Goal: Task Accomplishment & Management: Manage account settings

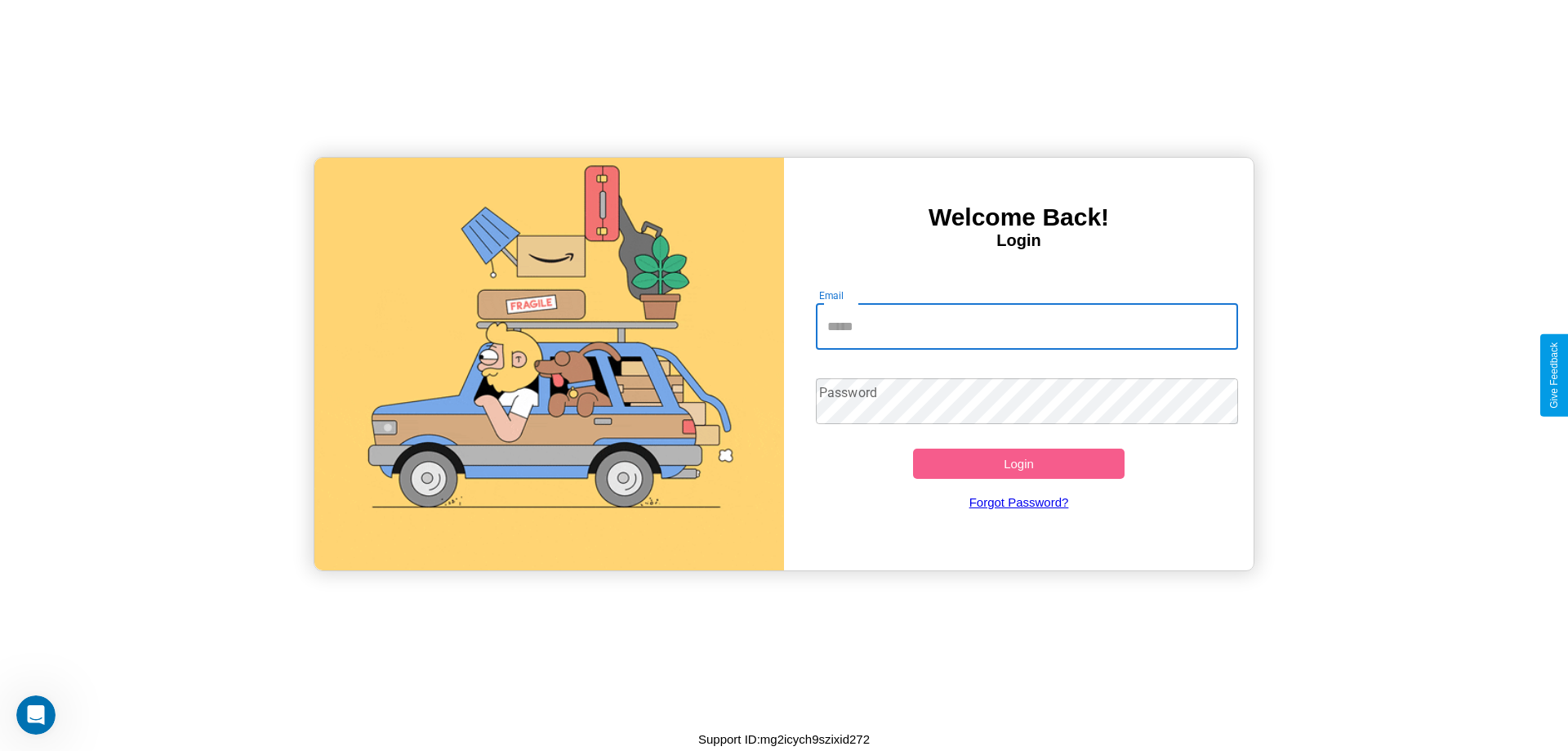
click at [1027, 326] on input "Email" at bounding box center [1027, 327] width 423 height 46
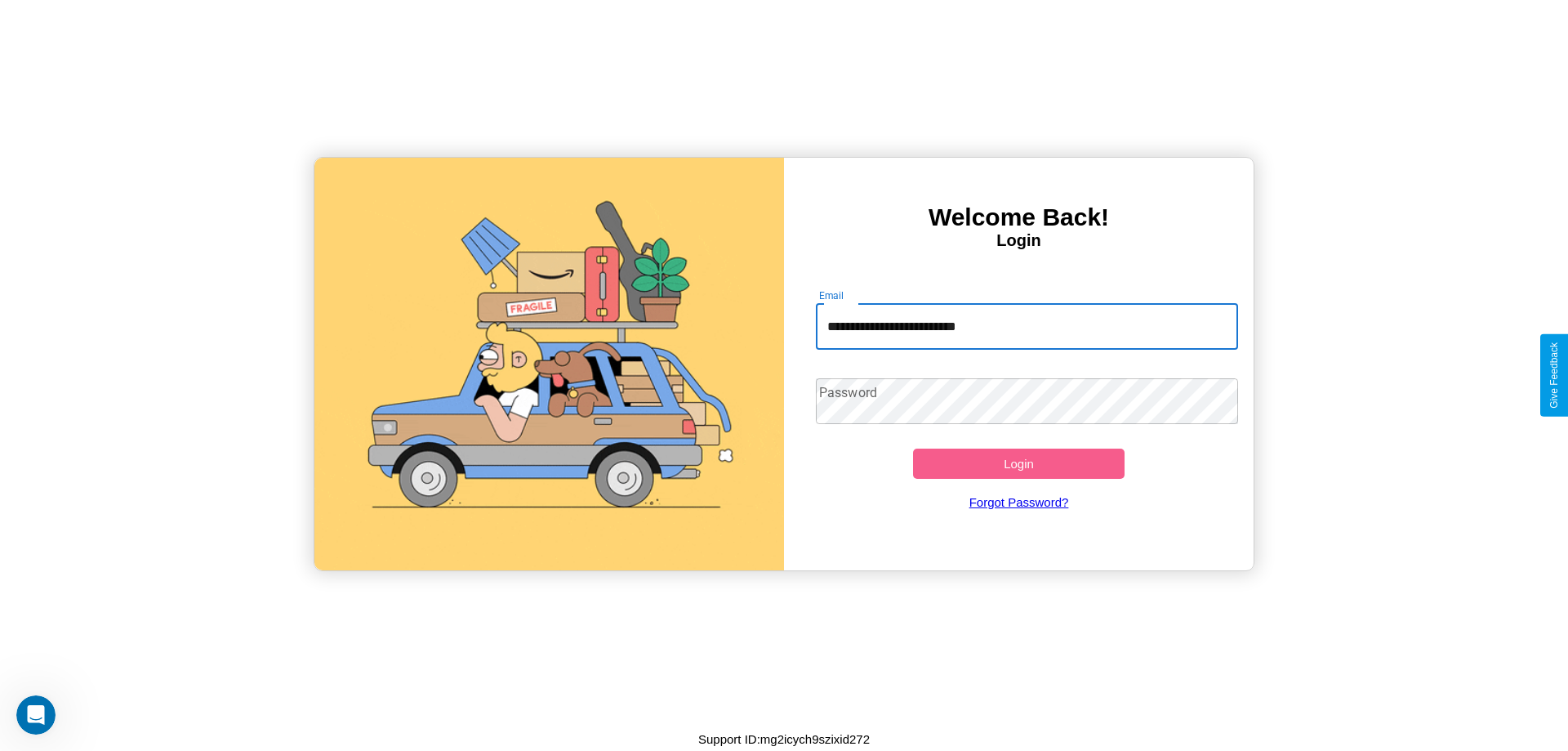
type input "**********"
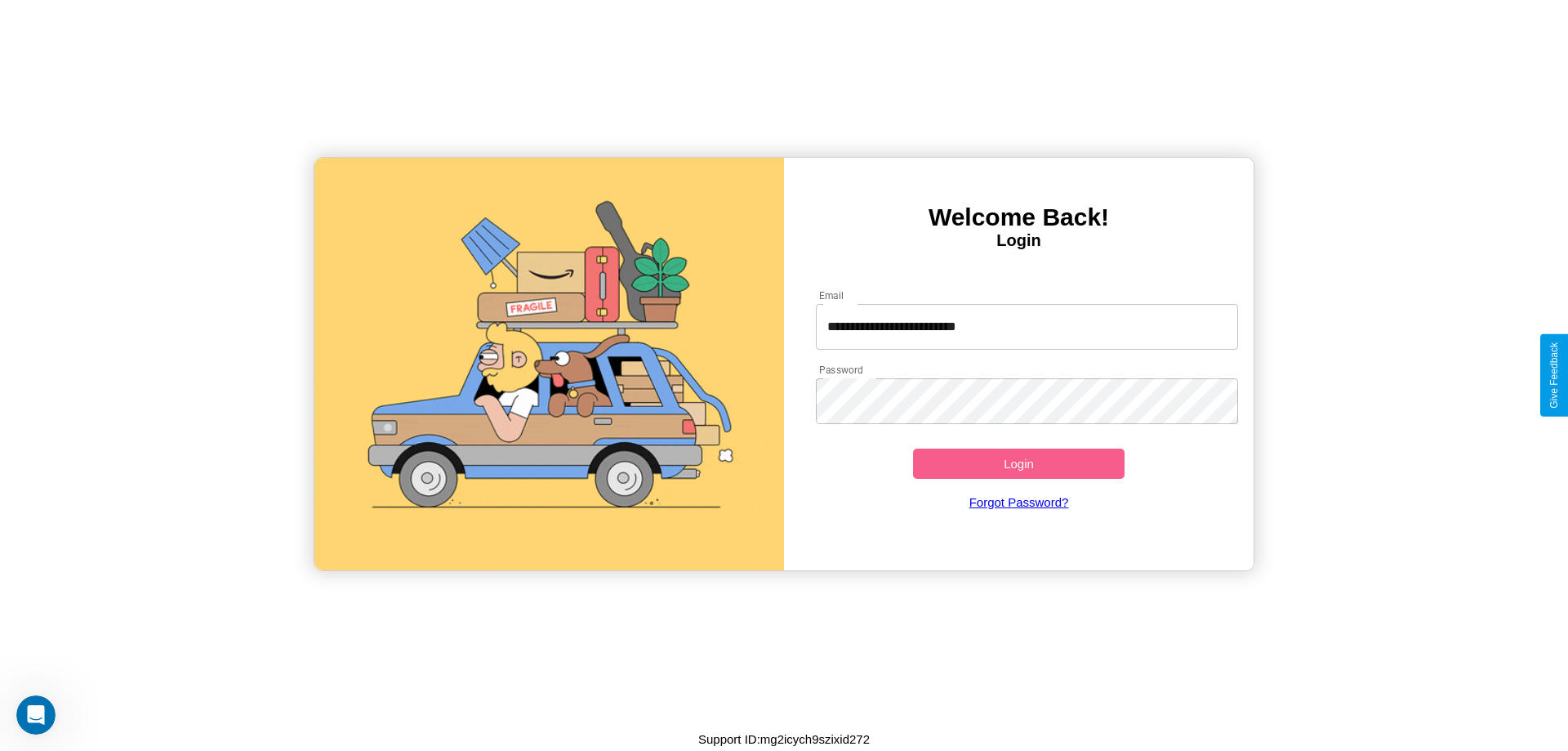
click at [1018, 463] on button "Login" at bounding box center [1018, 464] width 212 height 30
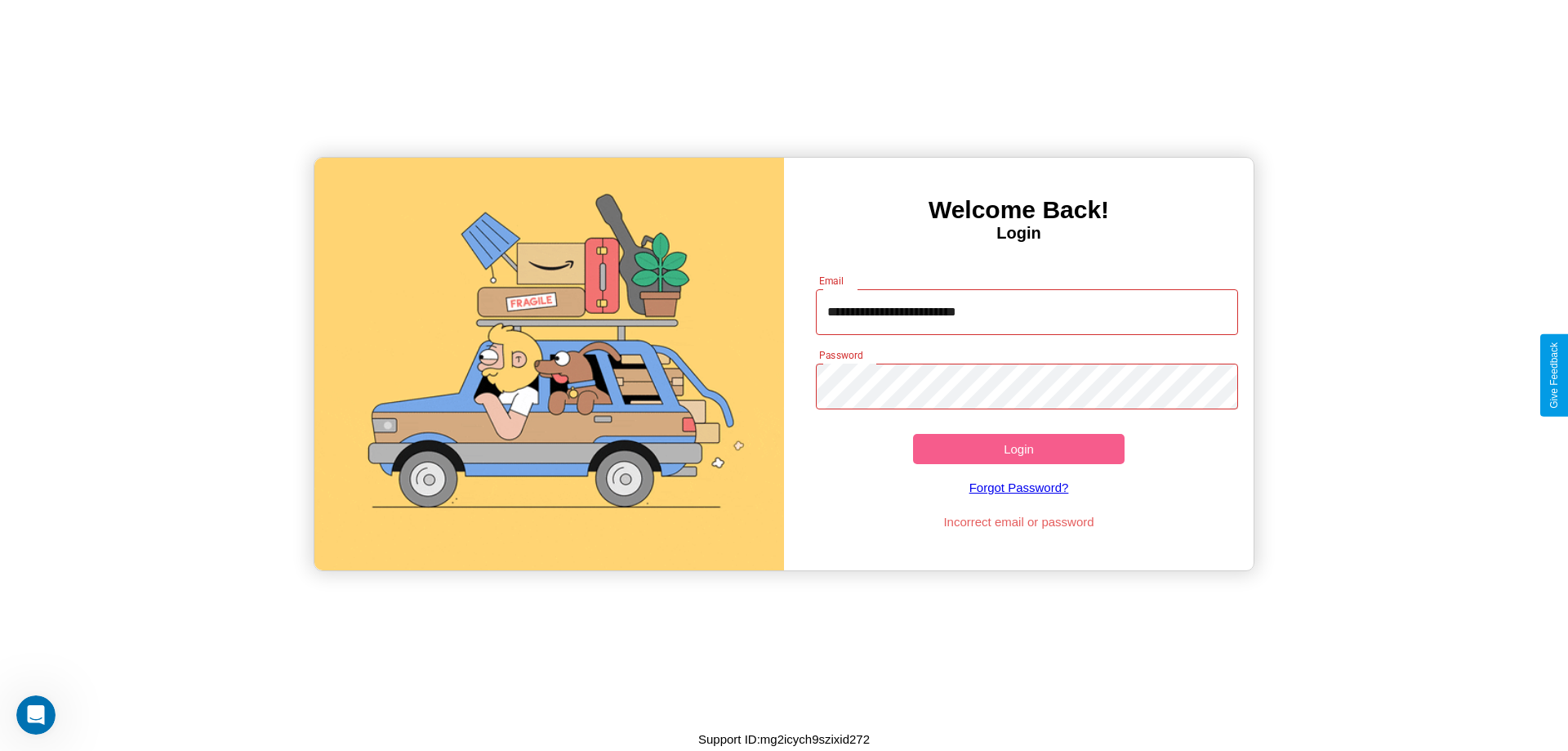
click at [1018, 449] on button "Login" at bounding box center [1018, 449] width 212 height 30
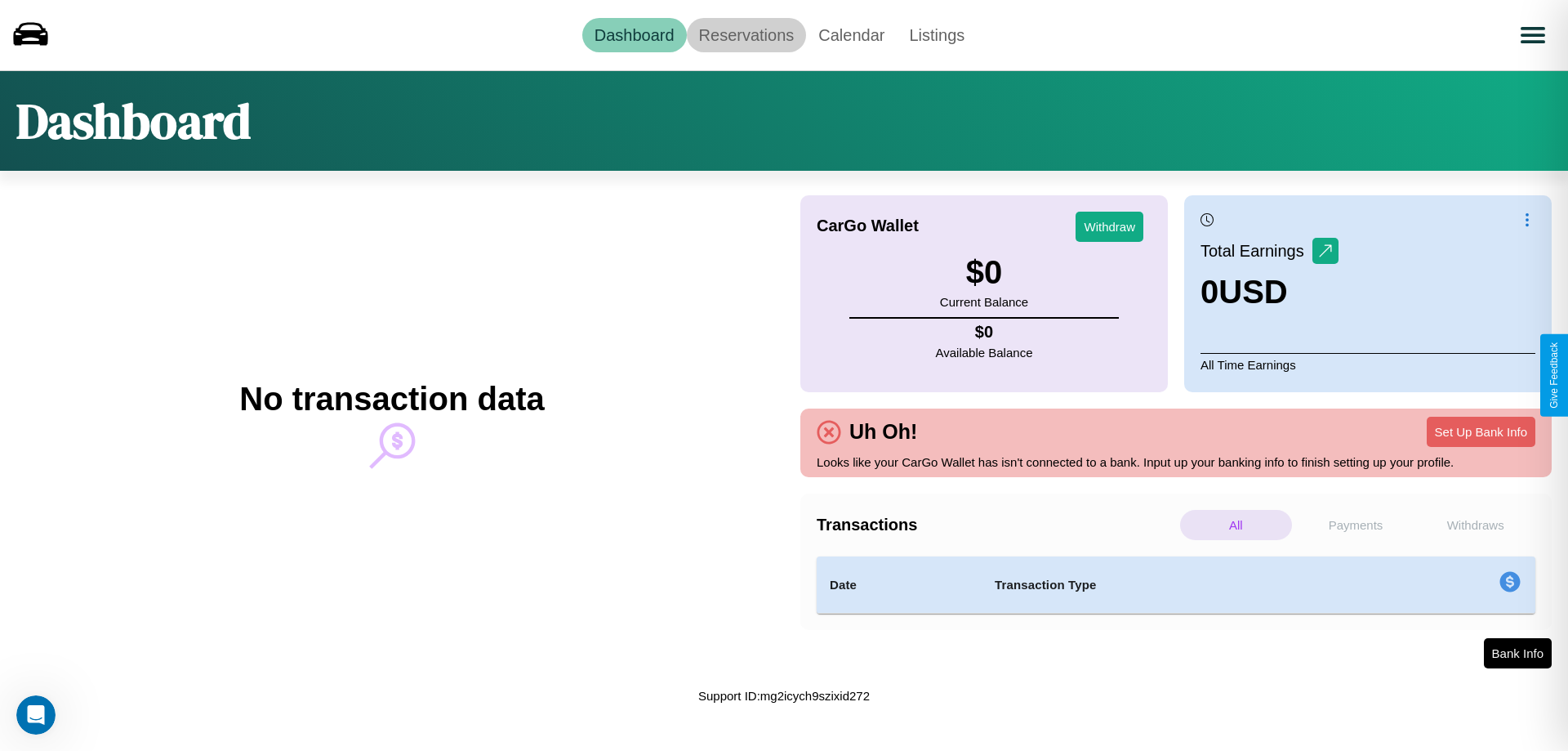
click at [746, 34] on link "Reservations" at bounding box center [746, 34] width 120 height 34
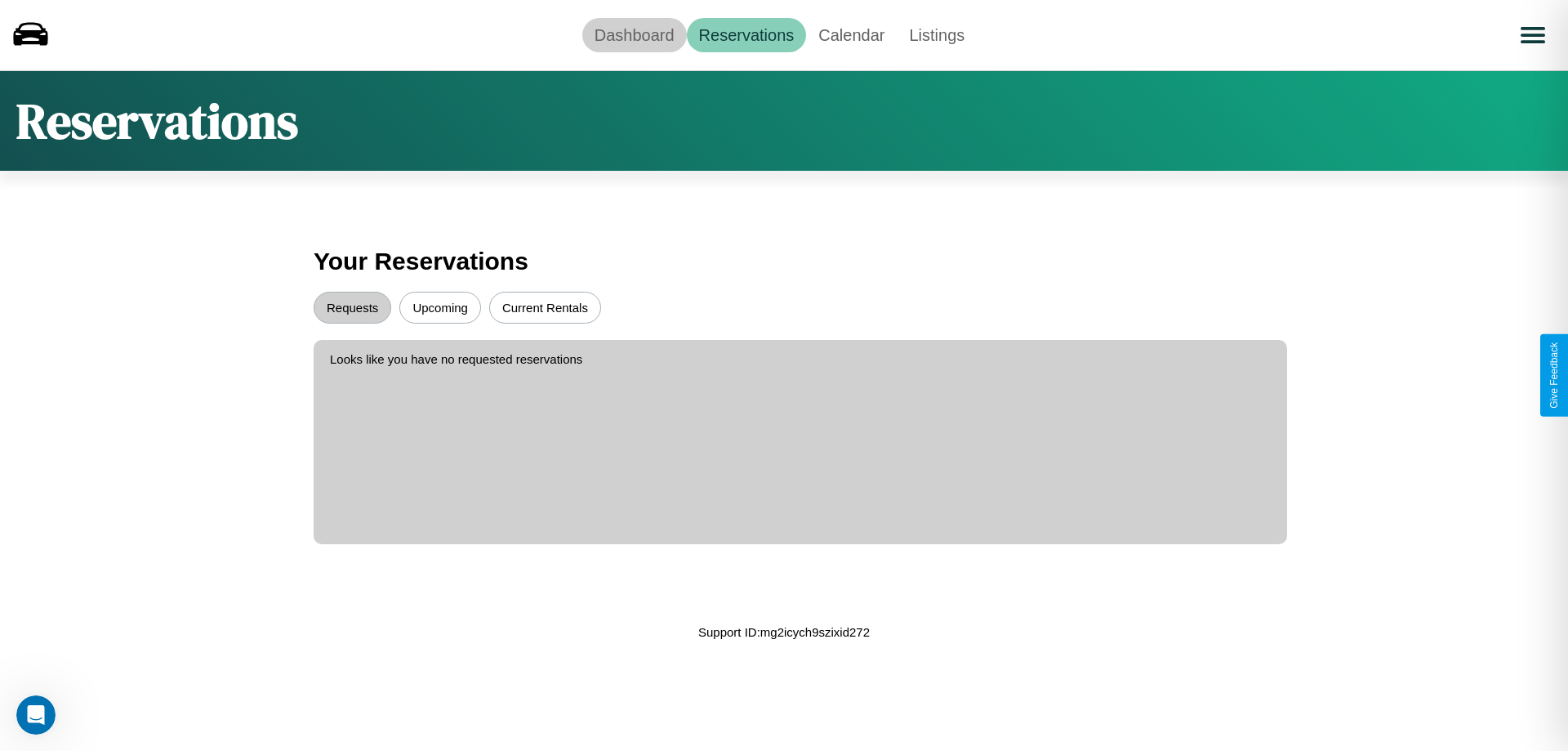
click at [633, 34] on link "Dashboard" at bounding box center [634, 34] width 105 height 34
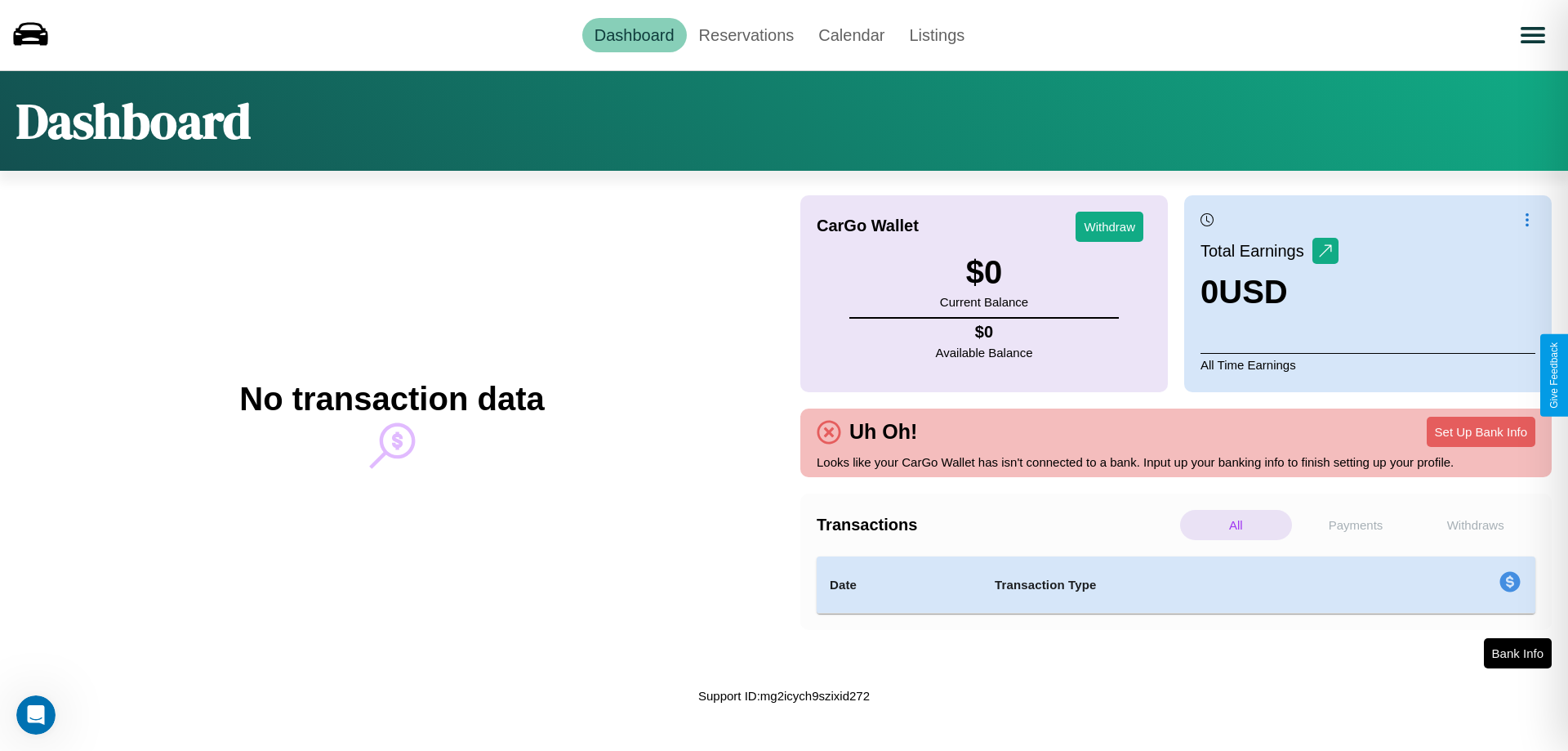
click at [1474, 525] on p "Withdraws" at bounding box center [1475, 525] width 112 height 30
click at [1235, 525] on p "All" at bounding box center [1236, 525] width 112 height 30
click at [1355, 525] on p "Payments" at bounding box center [1356, 525] width 112 height 30
